Goal: Task Accomplishment & Management: Complete application form

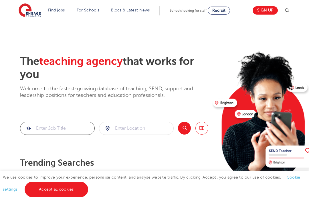
click at [45, 128] on input "search" at bounding box center [57, 128] width 74 height 13
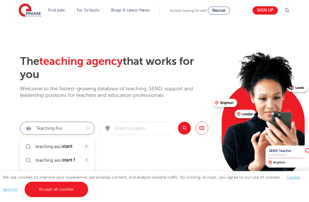
click at [40, 147] on div "teaching ass istant" at bounding box center [54, 147] width 38 height 6
type input "teaching assistant"
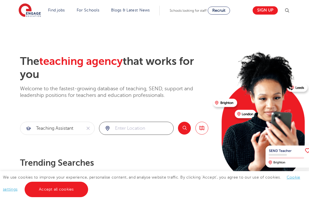
click at [139, 125] on input "search" at bounding box center [136, 128] width 74 height 13
type input "london"
click button "Submit" at bounding box center [0, 0] width 0 height 0
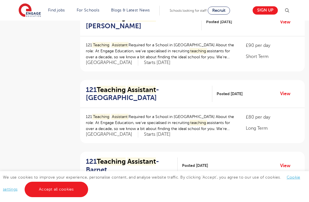
scroll to position [433, 0]
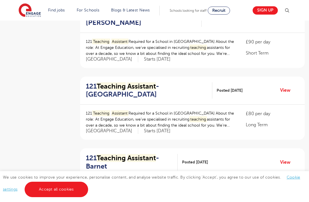
click at [149, 84] on mark "Assistant" at bounding box center [141, 86] width 29 height 8
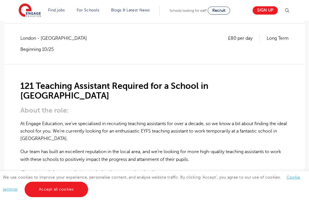
scroll to position [118, 0]
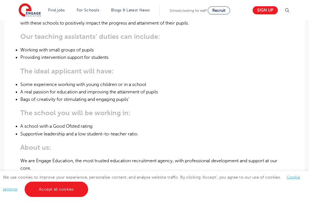
scroll to position [252, 0]
click at [270, 10] on link "Sign up" at bounding box center [264, 10] width 25 height 8
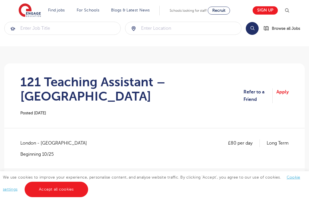
scroll to position [63, 0]
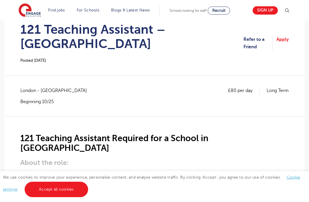
click at [287, 37] on link "Apply" at bounding box center [282, 43] width 12 height 15
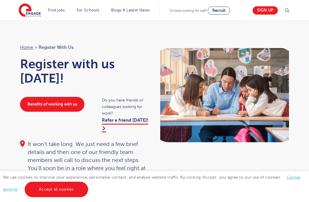
click at [51, 51] on span "Register with us" at bounding box center [56, 47] width 35 height 7
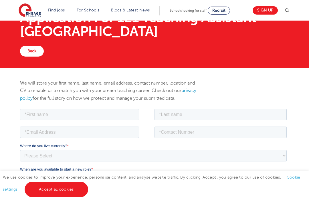
scroll to position [59, 0]
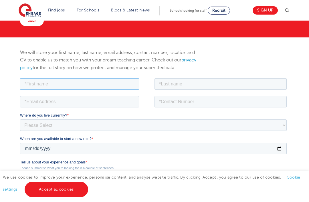
click at [37, 87] on input "text" at bounding box center [79, 83] width 119 height 11
type input "Sumaya"
click at [182, 83] on input "text" at bounding box center [220, 83] width 132 height 11
type input "r"
type input "[PERSON_NAME]"
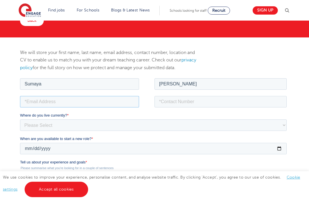
click at [31, 100] on input "email" at bounding box center [79, 101] width 119 height 11
type input "[EMAIL_ADDRESS][DOMAIN_NAME]"
click at [206, 101] on input "tel" at bounding box center [220, 101] width 132 height 11
type input "07853113849"
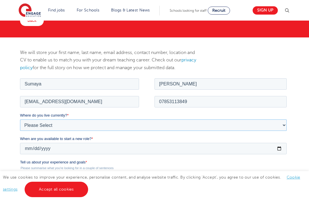
click at [180, 124] on select "Please Select [GEOGRAPHIC_DATA] [GEOGRAPHIC_DATA] [GEOGRAPHIC_DATA] [GEOGRAPHIC…" at bounding box center [153, 124] width 266 height 11
select select "UK"
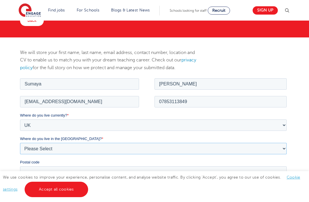
click at [27, 150] on select "Please Select Overseas [GEOGRAPHIC_DATA] [GEOGRAPHIC_DATA] [GEOGRAPHIC_DATA] [G…" at bounding box center [153, 148] width 266 height 11
select select "[GEOGRAPHIC_DATA]"
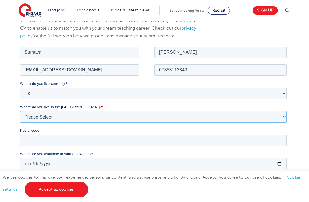
scroll to position [91, 0]
click at [25, 142] on input "Postal code" at bounding box center [153, 139] width 266 height 11
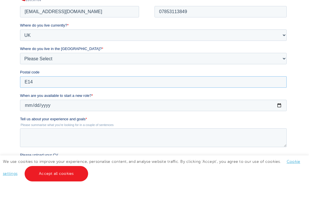
scroll to position [134, 0]
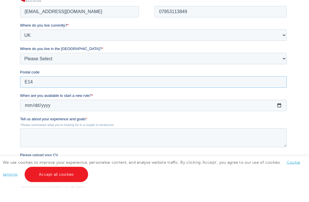
type input "E14"
click at [200, 106] on input "When are you available to start a new role? *" at bounding box center [153, 105] width 266 height 11
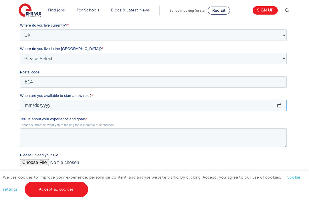
type input "[DATE]"
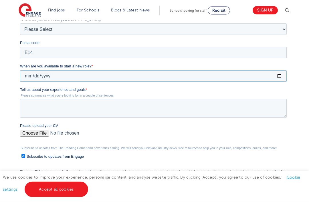
scroll to position [184, 0]
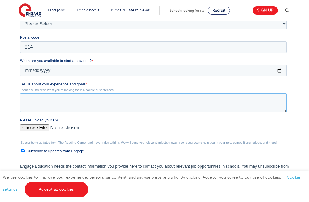
click at [27, 102] on textarea "Tell us about your experience and goals *" at bounding box center [153, 102] width 266 height 19
type textarea "I"
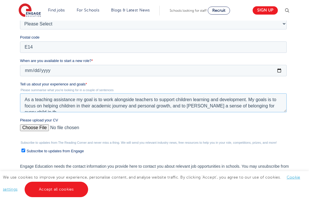
scroll to position [3, 0]
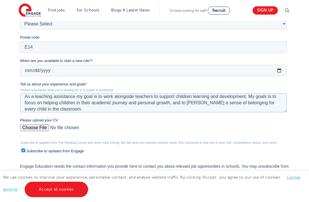
type textarea "As a teaching assistance my goal is to work alongside teachers to support child…"
click at [24, 127] on input "Please upload your CV" at bounding box center [153, 129] width 266 height 11
type input "C:\fakepath\Admin CV.docx"
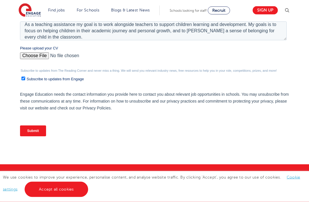
scroll to position [276, 0]
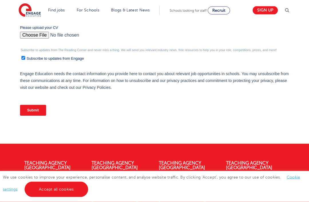
click at [30, 109] on input "Submit" at bounding box center [33, 110] width 26 height 11
